Goal: Information Seeking & Learning: Learn about a topic

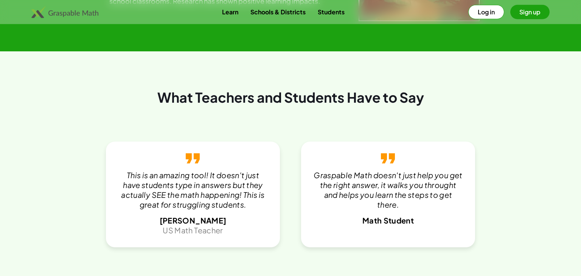
scroll to position [1429, 0]
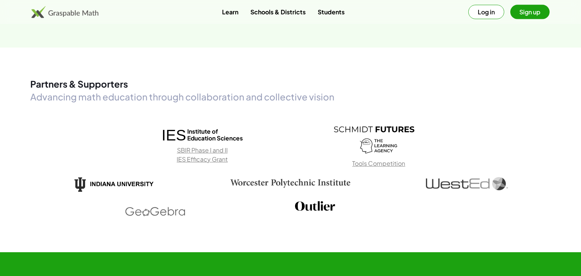
scroll to position [1069, 0]
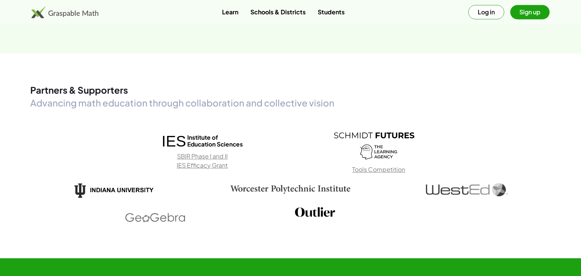
click at [475, 14] on button "Log in" at bounding box center [486, 12] width 36 height 14
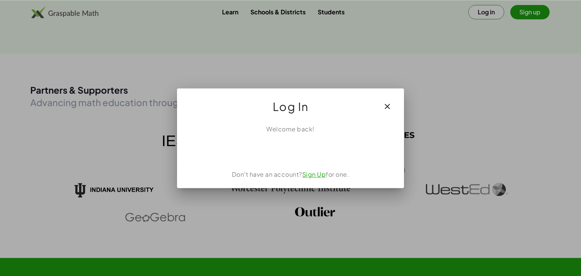
scroll to position [0, 0]
click at [302, 154] on div "Sign in with Google. Opens in new tab" at bounding box center [291, 150] width 76 height 17
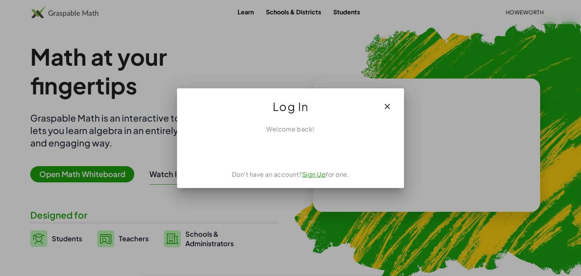
scroll to position [1069, 0]
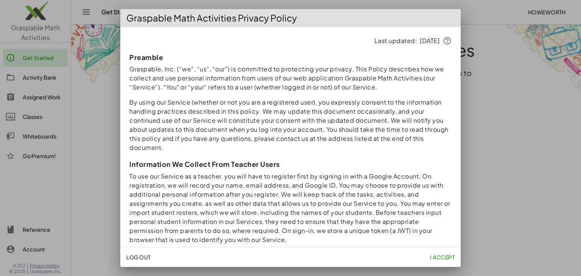
click at [437, 253] on button "I accept" at bounding box center [442, 258] width 31 height 14
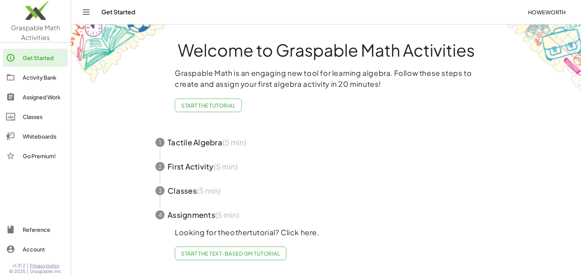
click at [191, 142] on span "button" at bounding box center [325, 142] width 359 height 24
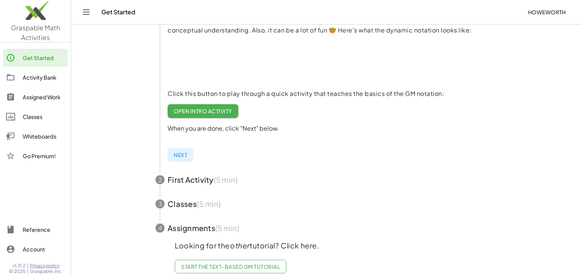
scroll to position [120, 0]
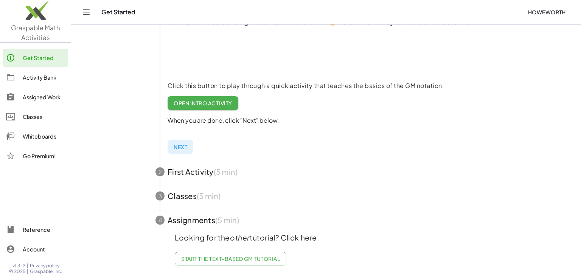
click at [228, 104] on span "Open Intro Activity" at bounding box center [203, 103] width 59 height 7
click at [25, 116] on div "Classes" at bounding box center [44, 116] width 42 height 9
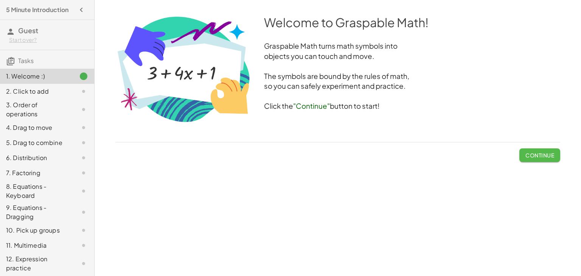
click at [528, 153] on span "Continue" at bounding box center [539, 155] width 29 height 7
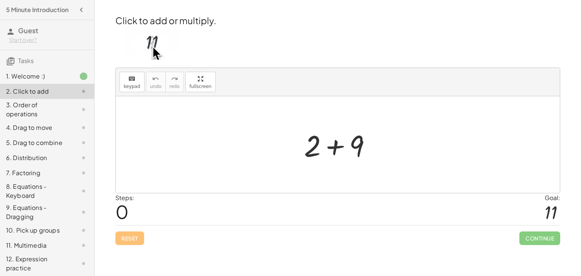
click at [336, 146] on div at bounding box center [340, 145] width 81 height 39
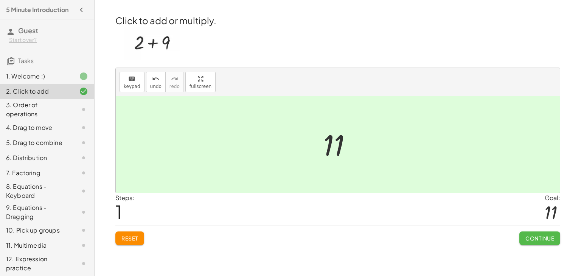
click at [541, 242] on button "Continue" at bounding box center [539, 239] width 41 height 14
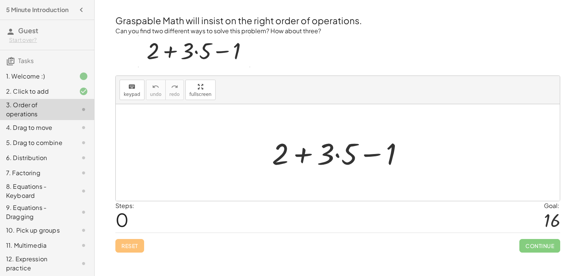
click at [338, 156] on div at bounding box center [340, 152] width 145 height 39
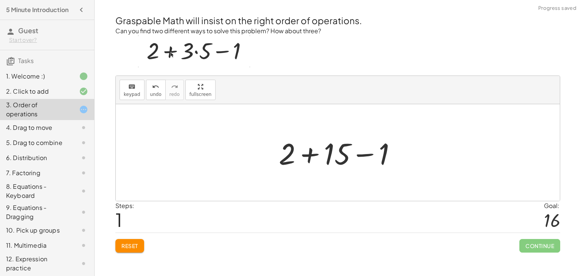
click at [309, 156] on div at bounding box center [340, 152] width 131 height 39
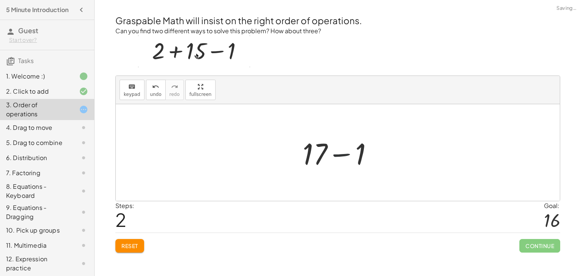
click at [347, 155] on div at bounding box center [341, 152] width 84 height 39
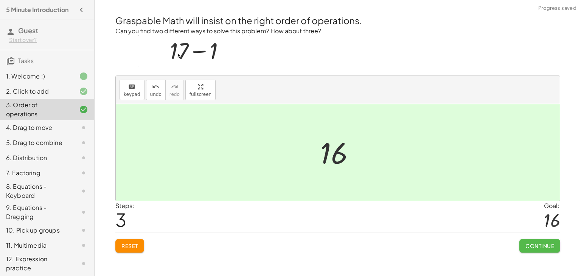
click at [550, 242] on button "Continue" at bounding box center [539, 246] width 41 height 14
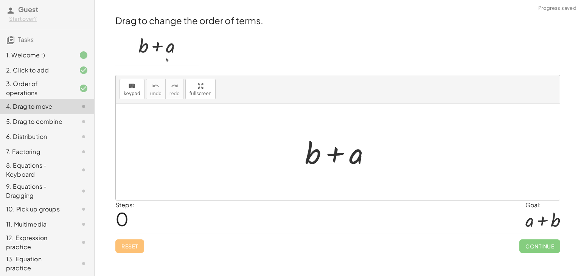
scroll to position [31, 0]
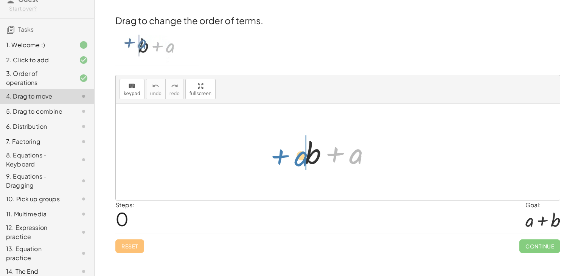
drag, startPoint x: 354, startPoint y: 155, endPoint x: 300, endPoint y: 157, distance: 54.1
click at [334, 153] on div "+ a + b + a" at bounding box center [334, 153] width 0 height 0
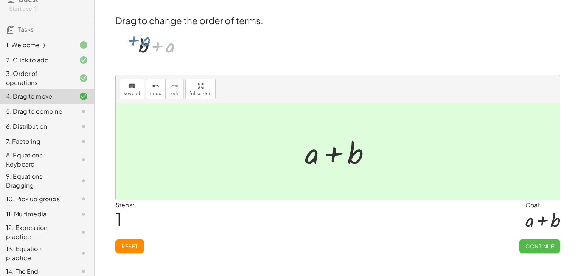
click at [542, 245] on span "Continue" at bounding box center [539, 246] width 29 height 7
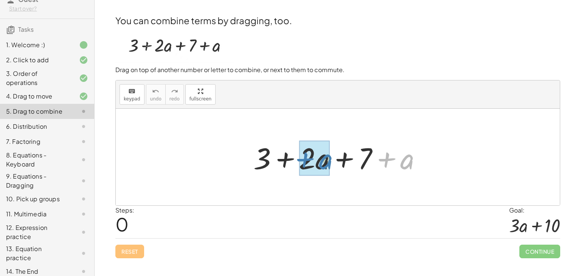
drag, startPoint x: 409, startPoint y: 161, endPoint x: 327, endPoint y: 161, distance: 81.3
click at [334, 158] on div "+ a + 3 + · 2 · a + 7 + a" at bounding box center [334, 158] width 0 height 0
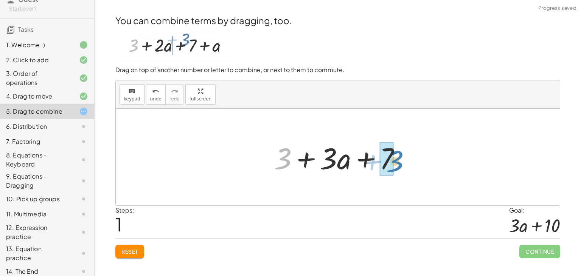
drag, startPoint x: 284, startPoint y: 157, endPoint x: 395, endPoint y: 160, distance: 111.9
click at [395, 160] on div at bounding box center [340, 157] width 140 height 39
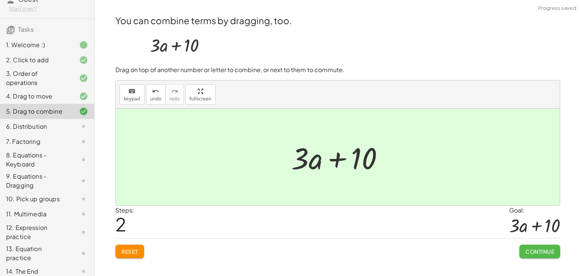
click at [523, 248] on button "Continue" at bounding box center [539, 252] width 41 height 14
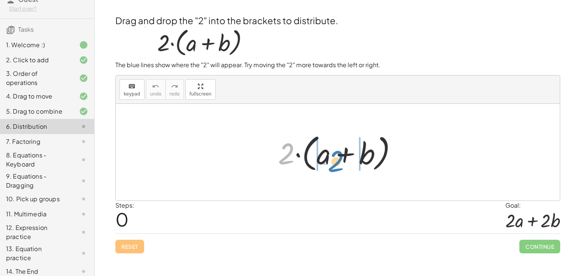
drag, startPoint x: 287, startPoint y: 149, endPoint x: 337, endPoint y: 156, distance: 50.4
click at [337, 157] on div at bounding box center [340, 152] width 133 height 43
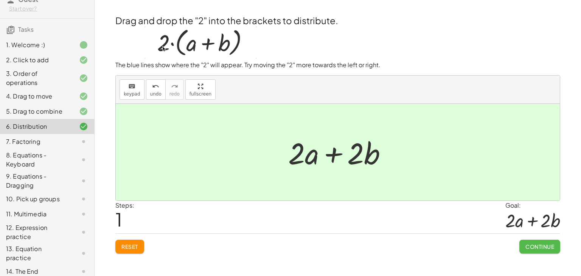
click at [527, 243] on span "Continue" at bounding box center [539, 246] width 29 height 7
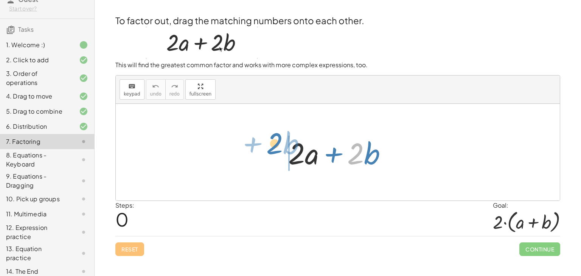
drag, startPoint x: 357, startPoint y: 145, endPoint x: 276, endPoint y: 135, distance: 81.6
click at [276, 135] on div "· 2 + · b + · 2 · a + · 2 · b" at bounding box center [338, 152] width 444 height 97
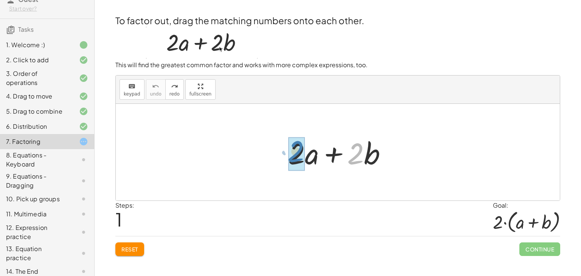
drag, startPoint x: 358, startPoint y: 148, endPoint x: 299, endPoint y: 146, distance: 59.8
click at [334, 154] on div "· 2 + · b + · 2 · a + · 2 · b" at bounding box center [334, 154] width 0 height 0
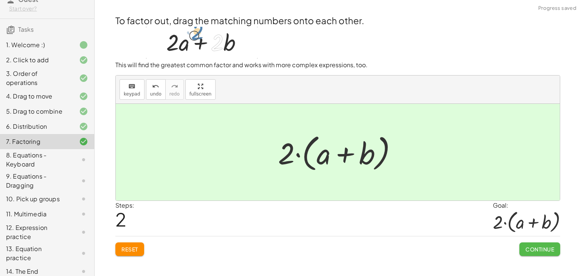
click at [558, 250] on button "Continue" at bounding box center [539, 250] width 41 height 14
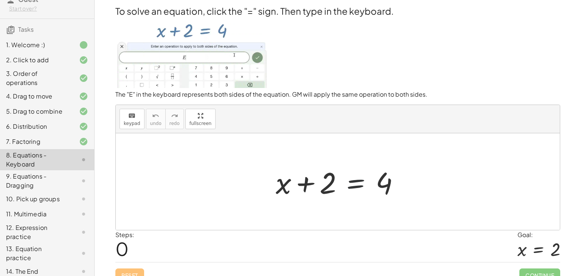
click at [342, 196] on div at bounding box center [340, 182] width 137 height 39
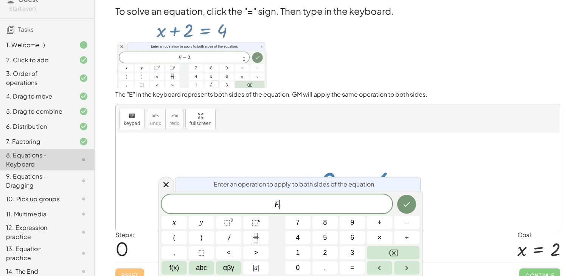
scroll to position [7, 0]
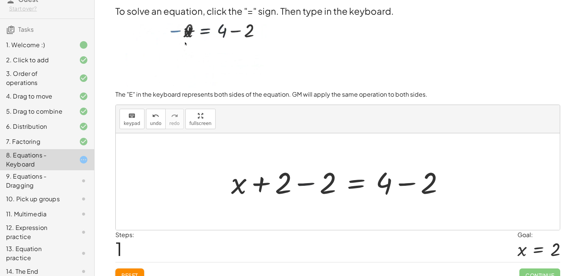
click at [306, 184] on div at bounding box center [340, 182] width 227 height 39
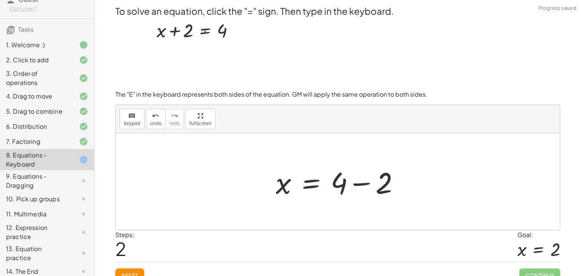
click at [360, 185] on div at bounding box center [340, 182] width 137 height 39
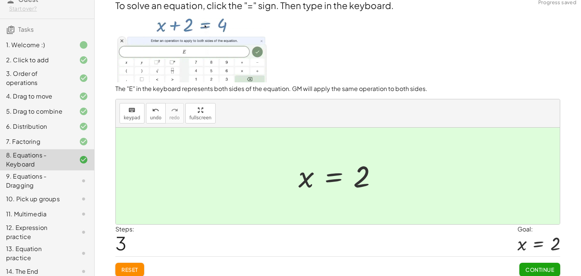
scroll to position [9, 0]
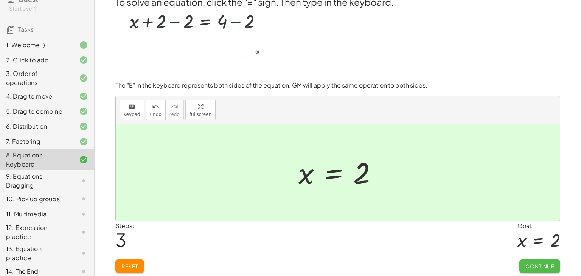
click at [543, 263] on span "Continue" at bounding box center [539, 266] width 29 height 7
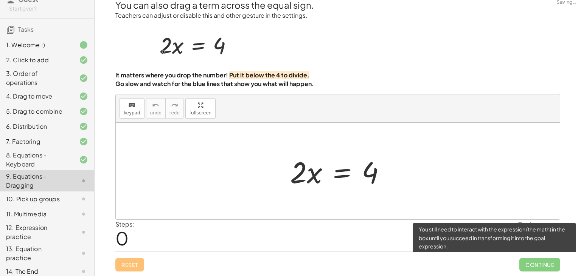
scroll to position [5, 0]
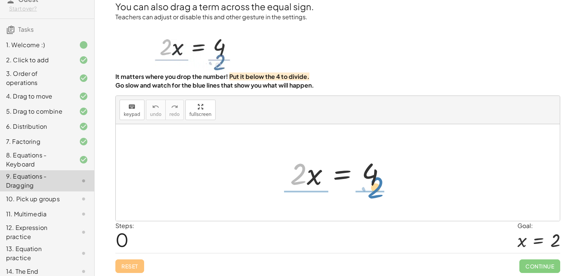
drag, startPoint x: 299, startPoint y: 173, endPoint x: 376, endPoint y: 187, distance: 78.3
click at [376, 187] on div at bounding box center [340, 173] width 109 height 39
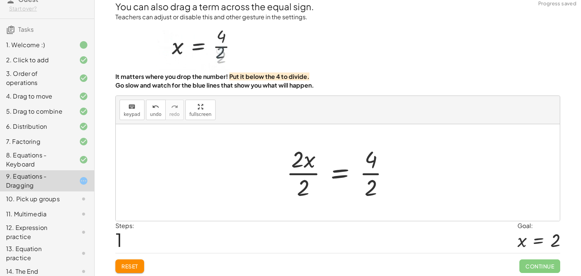
click at [299, 174] on div at bounding box center [340, 173] width 116 height 58
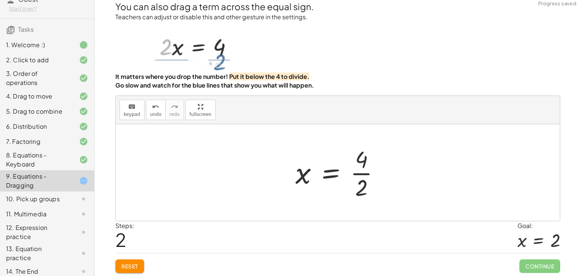
click at [362, 174] on div at bounding box center [341, 173] width 98 height 58
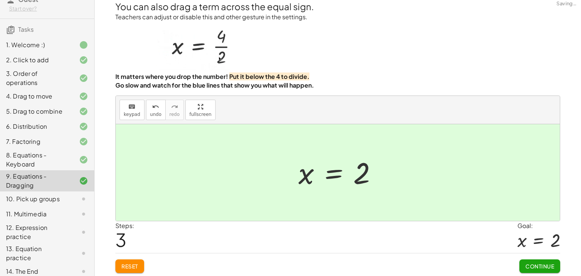
click at [543, 265] on span "Continue" at bounding box center [539, 266] width 29 height 7
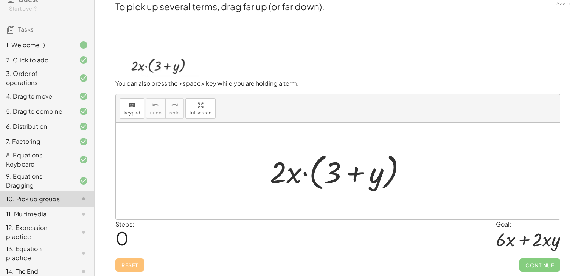
scroll to position [4, 0]
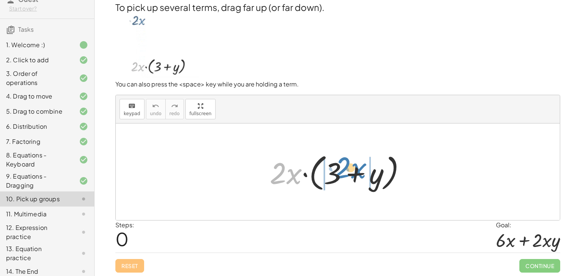
drag, startPoint x: 282, startPoint y: 166, endPoint x: 346, endPoint y: 161, distance: 64.9
click at [346, 161] on div at bounding box center [341, 171] width 150 height 43
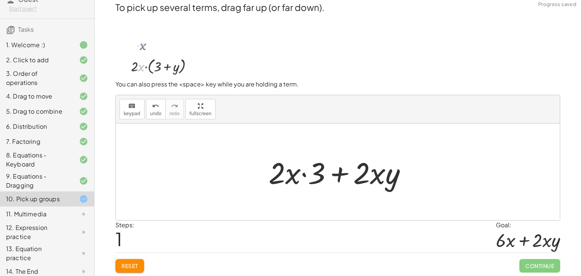
click at [302, 175] on div at bounding box center [341, 172] width 152 height 39
click at [304, 175] on div at bounding box center [341, 172] width 152 height 39
drag, startPoint x: 321, startPoint y: 167, endPoint x: 285, endPoint y: 168, distance: 35.9
click at [285, 168] on div at bounding box center [341, 172] width 152 height 39
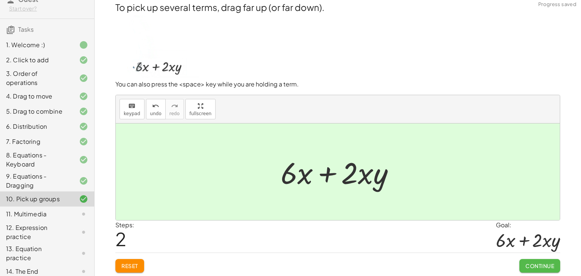
click at [531, 264] on span "Continue" at bounding box center [539, 266] width 29 height 7
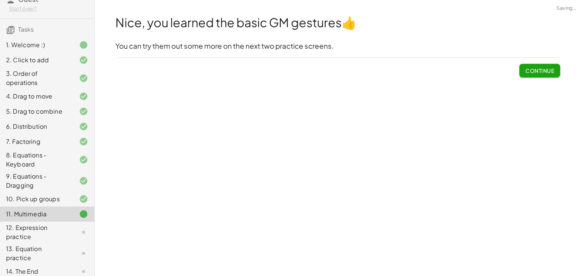
scroll to position [0, 0]
click at [530, 68] on span "Continue" at bounding box center [539, 70] width 29 height 7
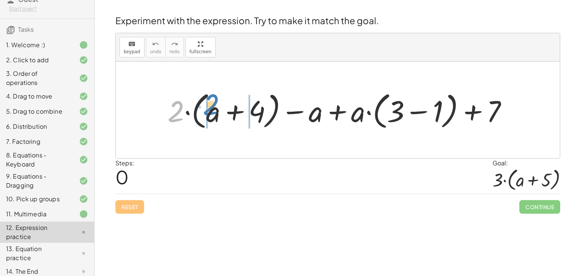
drag, startPoint x: 179, startPoint y: 102, endPoint x: 213, endPoint y: 96, distance: 34.3
click at [214, 95] on div at bounding box center [341, 109] width 354 height 43
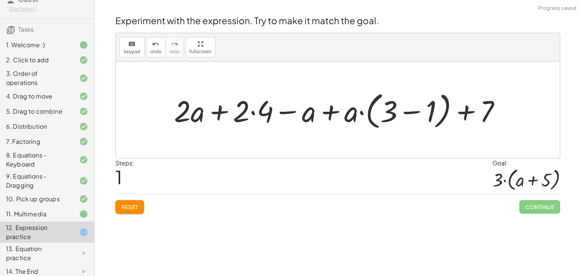
click at [251, 113] on div at bounding box center [340, 109] width 340 height 43
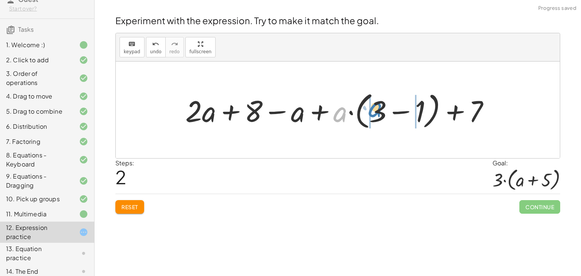
drag, startPoint x: 340, startPoint y: 111, endPoint x: 374, endPoint y: 107, distance: 34.7
click at [375, 106] on div at bounding box center [340, 109] width 318 height 43
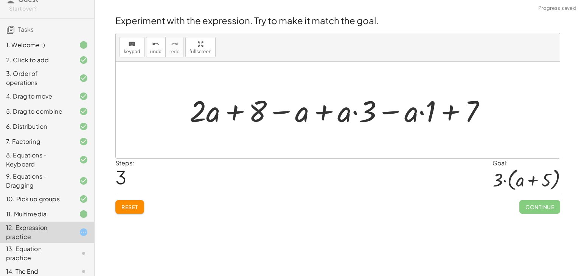
click at [355, 112] on div at bounding box center [341, 110] width 310 height 39
click at [423, 113] on div at bounding box center [341, 110] width 310 height 39
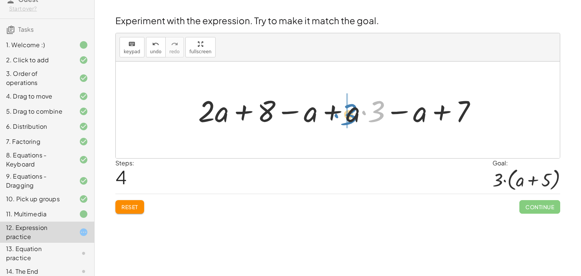
drag, startPoint x: 374, startPoint y: 108, endPoint x: 347, endPoint y: 111, distance: 27.8
click at [334, 111] on div "· 3 + a + − a + 3 − + 7 · 2 · 8 · a · a" at bounding box center [334, 111] width 0 height 0
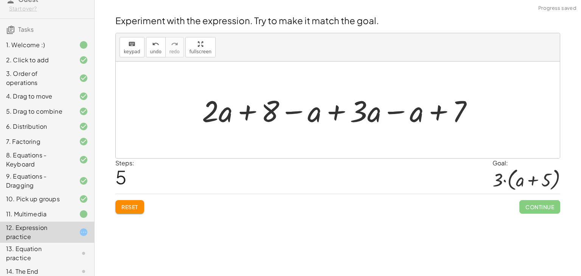
click at [393, 111] on div at bounding box center [340, 110] width 285 height 39
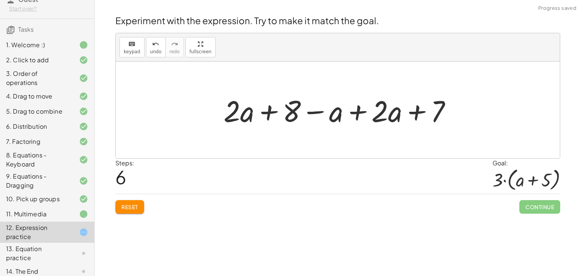
click at [357, 110] on div at bounding box center [341, 110] width 242 height 39
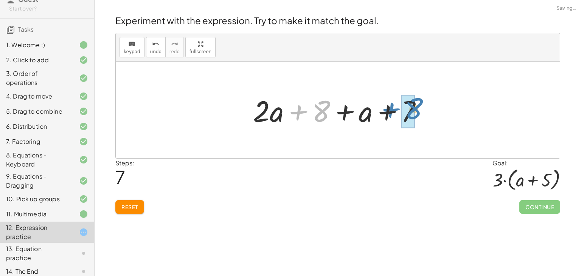
drag, startPoint x: 321, startPoint y: 112, endPoint x: 409, endPoint y: 110, distance: 87.8
click at [334, 111] on div "+ 8 + a + + 7 · 2 · 8 + a" at bounding box center [334, 111] width 0 height 0
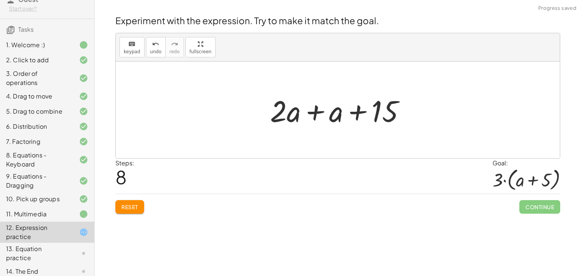
click at [314, 113] on div at bounding box center [340, 110] width 149 height 39
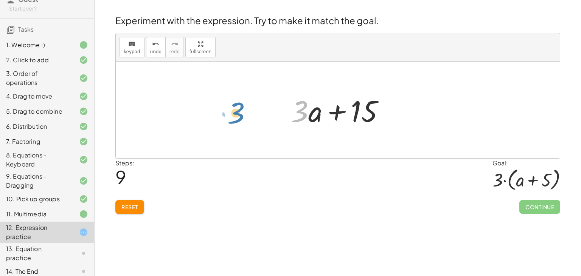
drag, startPoint x: 302, startPoint y: 105, endPoint x: 240, endPoint y: 105, distance: 62.8
click at [240, 106] on div "+ · 2 · ( + a + 4 ) − a + · a · ( + 3 − 1 ) + 7 + · 2 · a + · 2 · 4 − a + · a ·…" at bounding box center [338, 110] width 444 height 97
click at [133, 46] on icon "keyboard" at bounding box center [131, 44] width 7 height 9
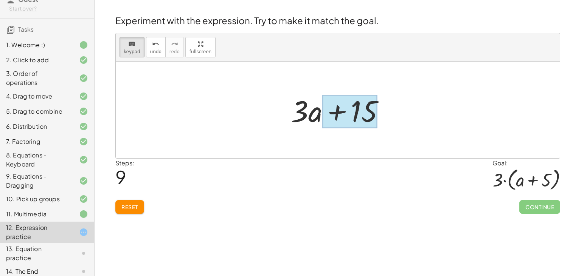
click at [369, 107] on div at bounding box center [349, 112] width 55 height 34
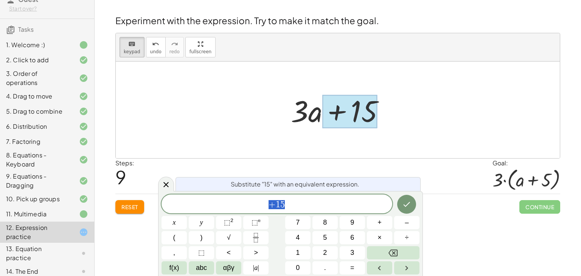
scroll to position [7, 0]
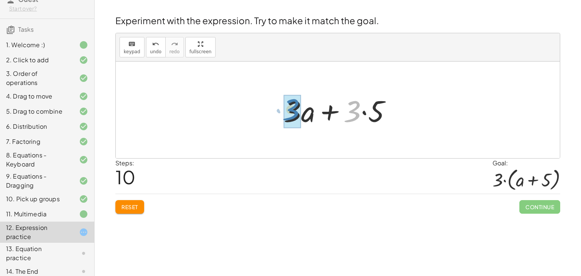
drag, startPoint x: 356, startPoint y: 104, endPoint x: 296, endPoint y: 102, distance: 59.8
click at [334, 111] on div "· 3 + · 5 + a · · 3 + · 3 · 5" at bounding box center [334, 111] width 0 height 0
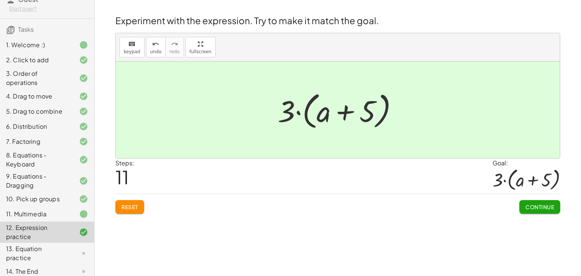
click at [540, 207] on span "Continue" at bounding box center [539, 207] width 29 height 7
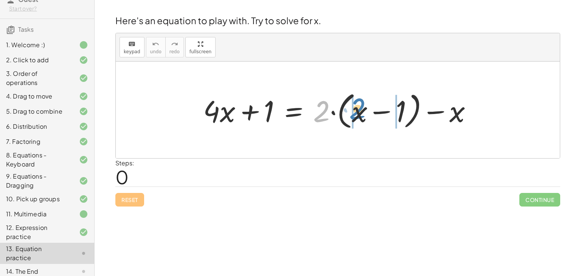
drag, startPoint x: 325, startPoint y: 105, endPoint x: 361, endPoint y: 102, distance: 36.0
click at [361, 102] on div at bounding box center [340, 109] width 283 height 43
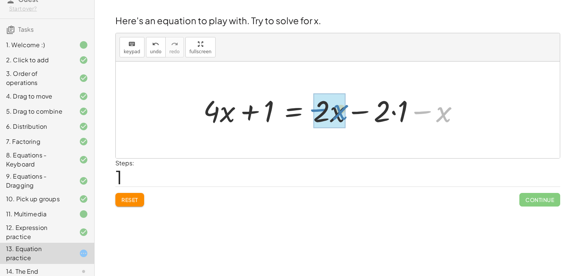
drag, startPoint x: 443, startPoint y: 112, endPoint x: 340, endPoint y: 110, distance: 103.2
click at [293, 111] on div "− x + · 4 · x + 1 = + x − 1 − x · 2 · · 2 ·" at bounding box center [293, 111] width 0 height 0
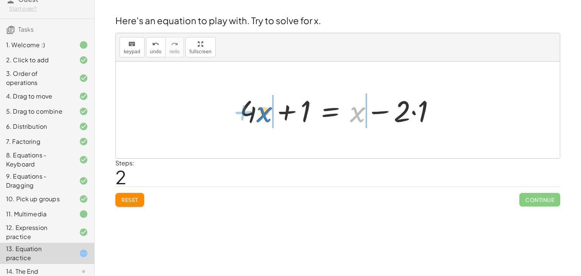
drag, startPoint x: 357, startPoint y: 112, endPoint x: 264, endPoint y: 112, distance: 93.0
click at [264, 112] on div at bounding box center [340, 110] width 209 height 39
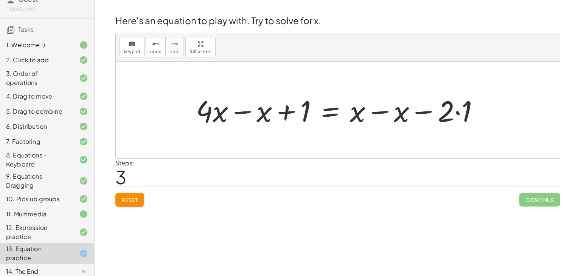
click at [243, 111] on div at bounding box center [340, 110] width 296 height 39
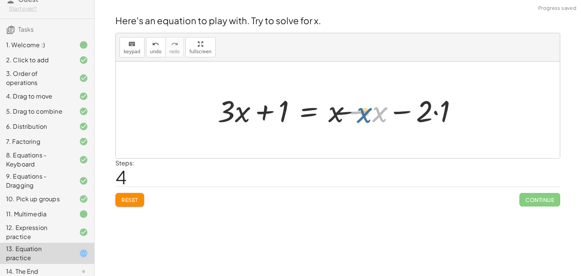
drag, startPoint x: 379, startPoint y: 111, endPoint x: 362, endPoint y: 112, distance: 16.7
click at [362, 112] on div at bounding box center [340, 110] width 253 height 39
click at [353, 111] on div at bounding box center [340, 110] width 253 height 39
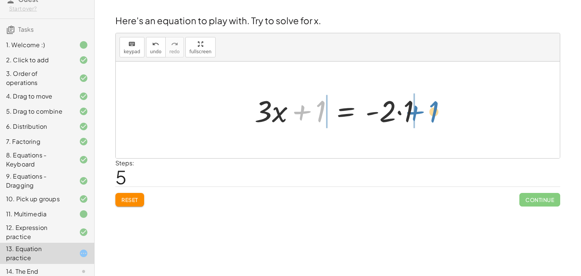
drag, startPoint x: 318, startPoint y: 111, endPoint x: 430, endPoint y: 111, distance: 111.9
click at [346, 111] on div "+ 1 + · x + 1 = 1 · 2 · · 3 -" at bounding box center [346, 111] width 0 height 0
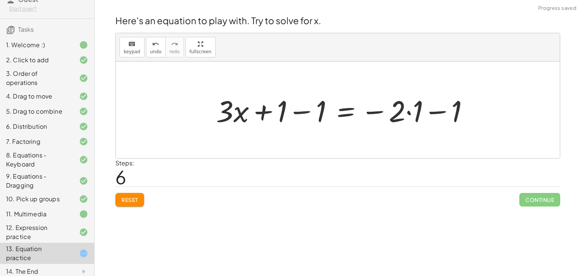
click at [302, 112] on div at bounding box center [345, 110] width 267 height 39
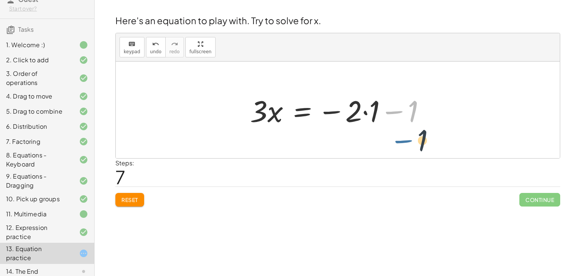
drag, startPoint x: 395, startPoint y: 113, endPoint x: 399, endPoint y: 136, distance: 23.3
click at [404, 141] on div "+ · 4 · x + 1 = + · 2 · ( + x − 1 ) − x + · 4 · x + 1 = + · 2 · x − · 2 · 1 − x…" at bounding box center [338, 110] width 444 height 97
click at [366, 113] on div at bounding box center [340, 110] width 189 height 39
click at [370, 113] on div at bounding box center [331, 110] width 171 height 39
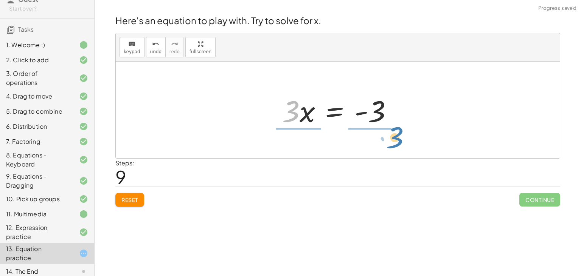
drag, startPoint x: 294, startPoint y: 111, endPoint x: 398, endPoint y: 137, distance: 107.2
click at [335, 111] on div "· 3 · x = · 3 - 3" at bounding box center [335, 111] width 0 height 0
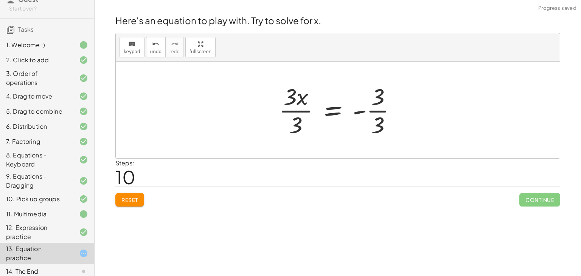
click at [298, 112] on div at bounding box center [340, 110] width 131 height 58
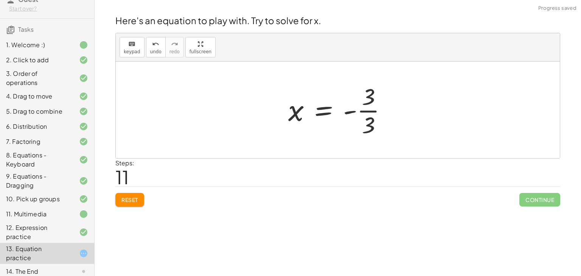
click at [370, 111] on div at bounding box center [340, 110] width 112 height 58
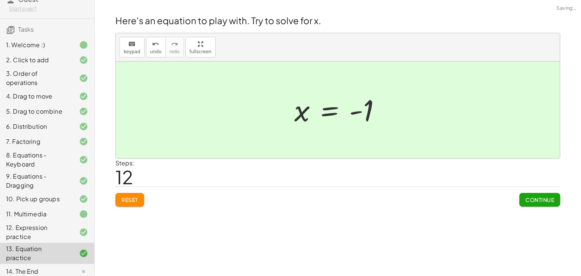
click at [534, 198] on span "Continue" at bounding box center [539, 200] width 29 height 7
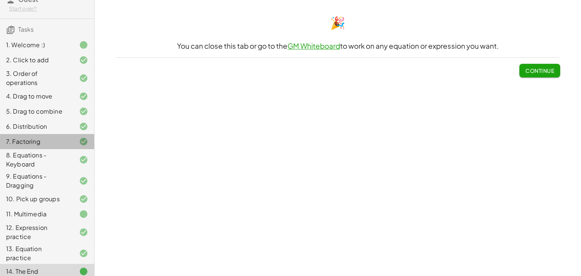
click at [42, 141] on div "7. Factoring" at bounding box center [36, 141] width 61 height 9
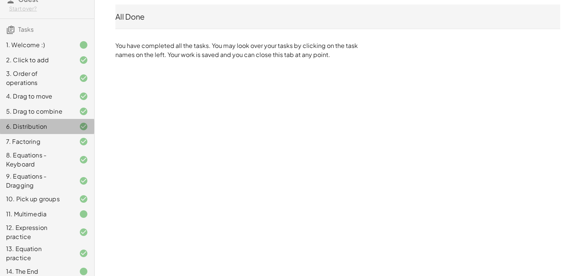
click at [43, 127] on div "6. Distribution" at bounding box center [36, 126] width 61 height 9
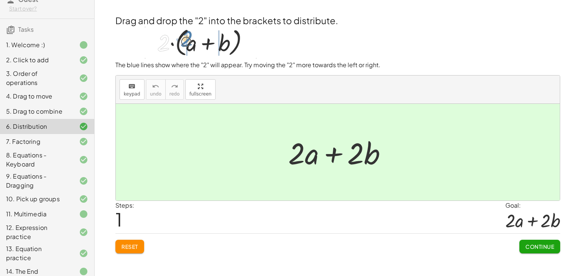
click at [42, 41] on div "1. Welcome :)" at bounding box center [36, 44] width 61 height 9
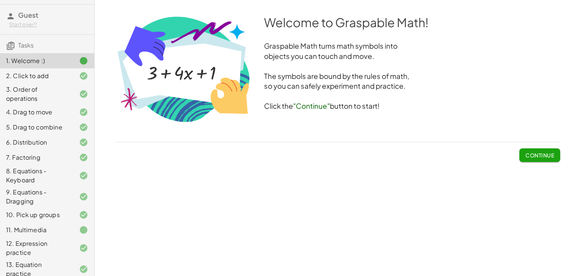
scroll to position [0, 0]
